Goal: Transaction & Acquisition: Book appointment/travel/reservation

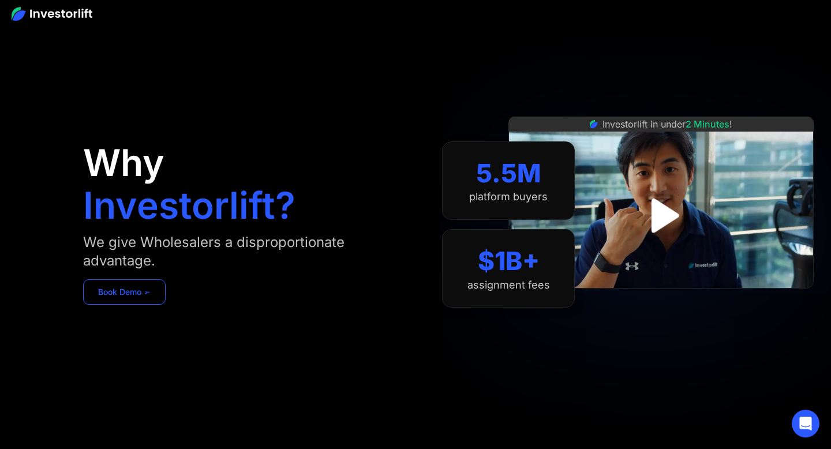
click at [138, 295] on link "Book Demo ➢" at bounding box center [124, 291] width 82 height 25
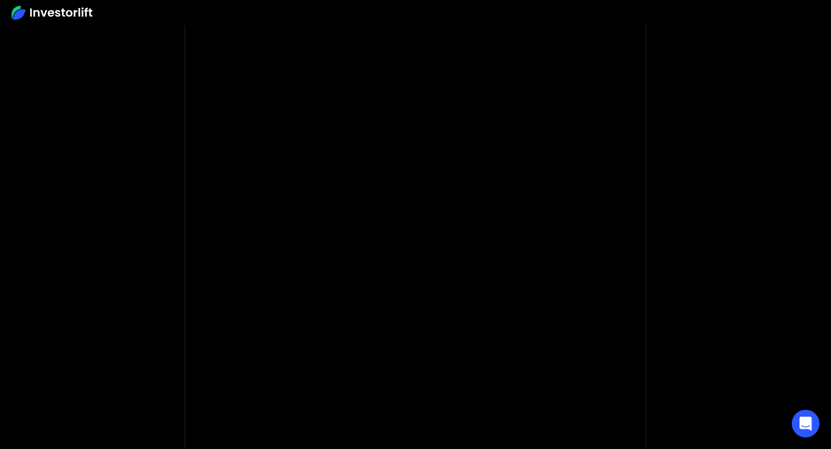
scroll to position [62, 0]
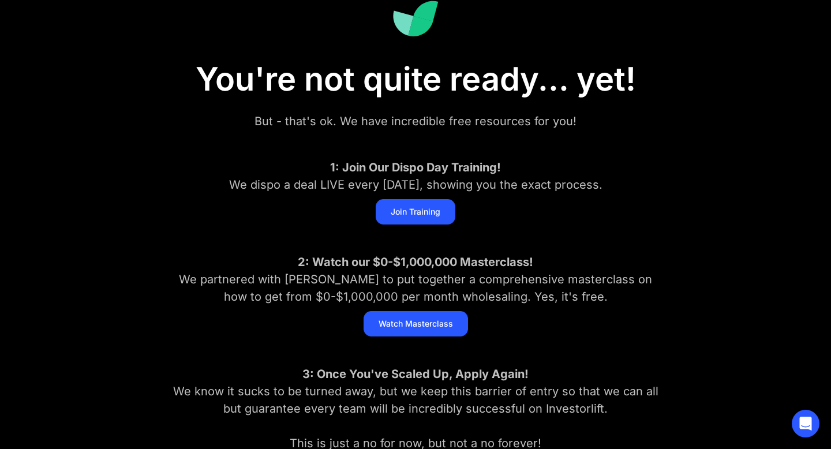
scroll to position [103, 0]
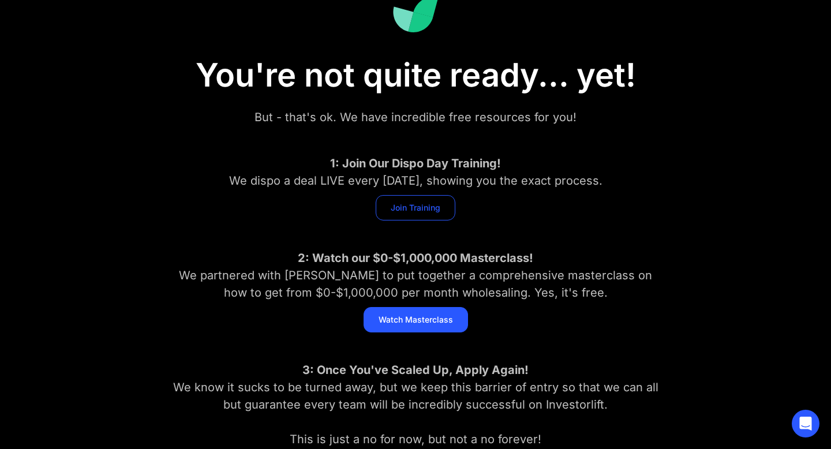
click at [405, 212] on link "Join Training" at bounding box center [416, 207] width 80 height 25
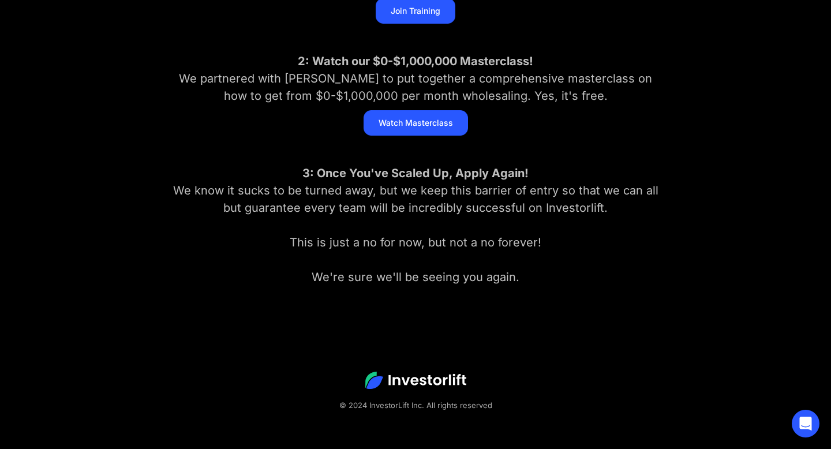
scroll to position [291, 0]
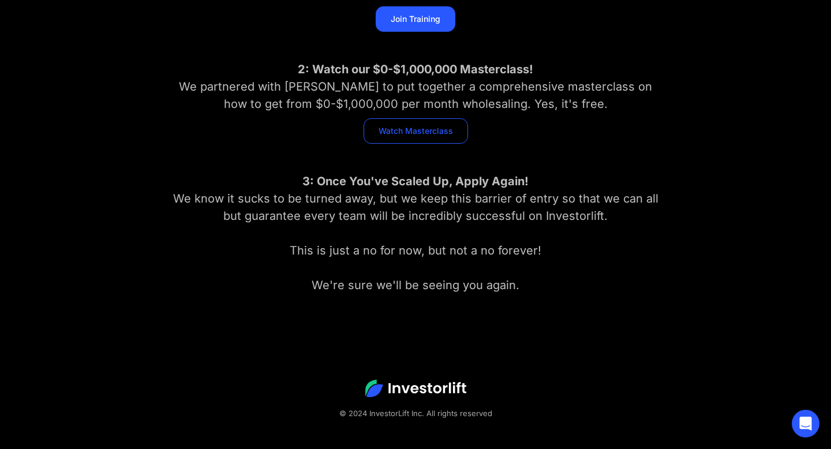
click at [437, 125] on link "Watch Masterclass" at bounding box center [415, 130] width 104 height 25
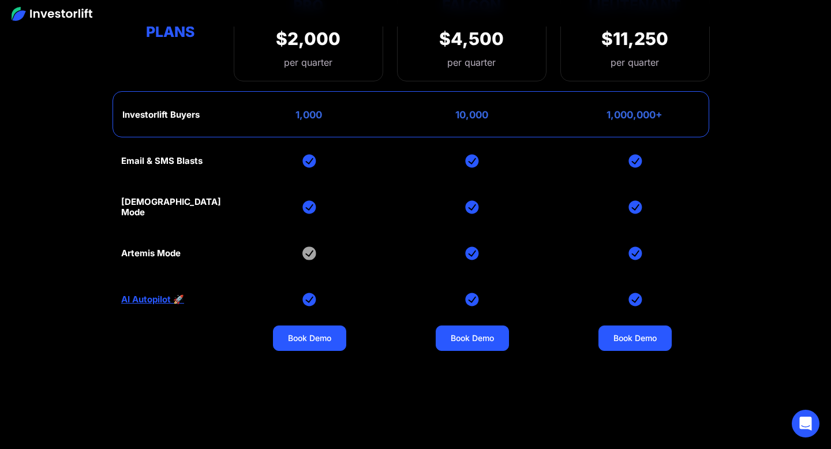
scroll to position [4702, 0]
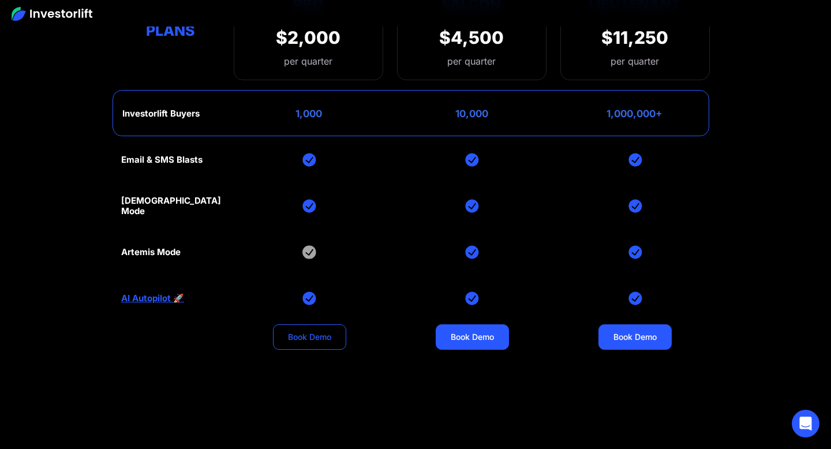
click at [331, 335] on link "Book Demo" at bounding box center [309, 336] width 73 height 25
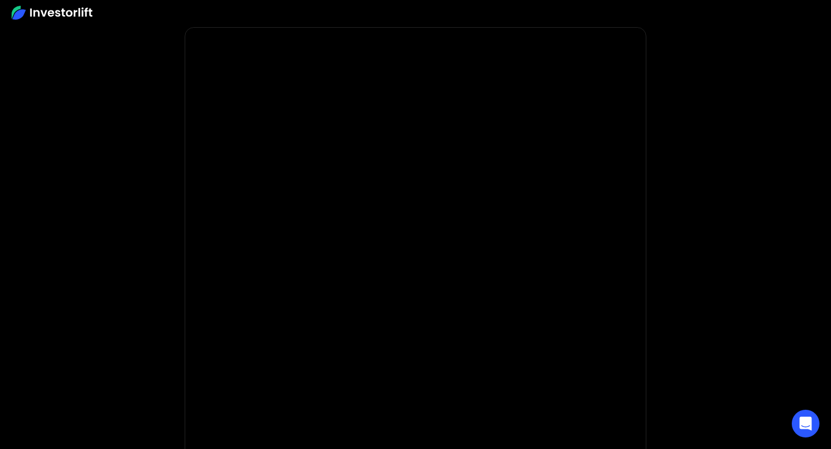
scroll to position [40, 0]
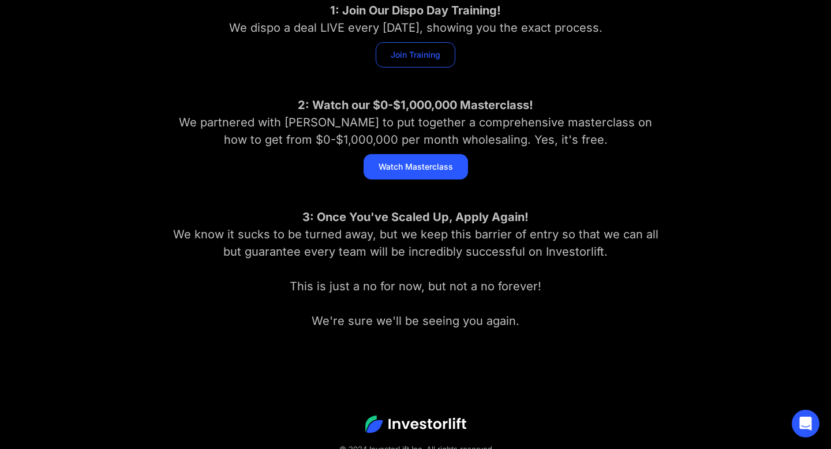
scroll to position [299, 0]
